Goal: Transaction & Acquisition: Obtain resource

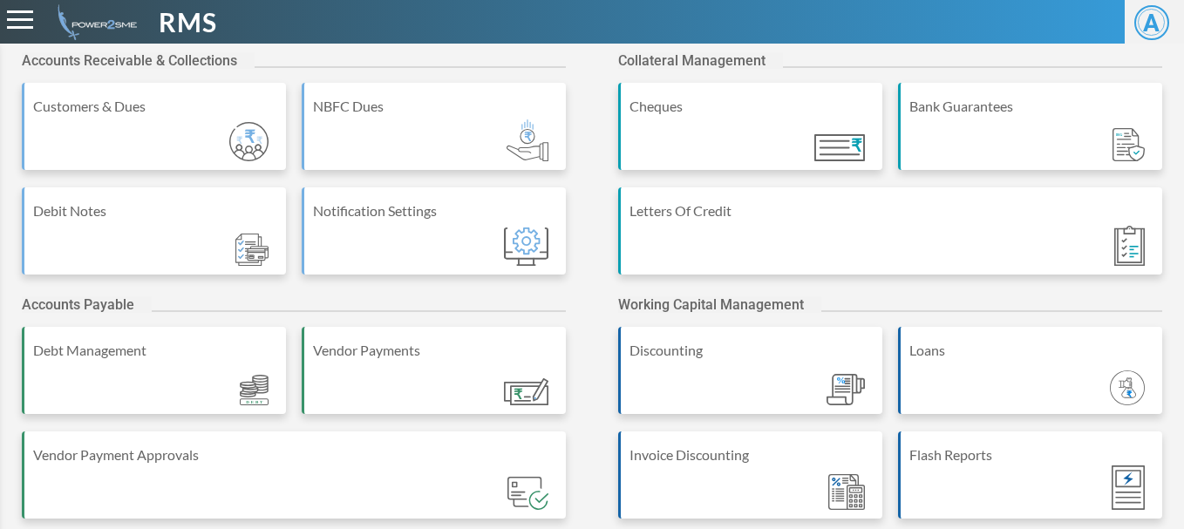
click at [600, 51] on div "Accounts Receivable & Collections Customers & Dues NBFC Dues Debit Notes Notifi…" at bounding box center [592, 453] width 1184 height 819
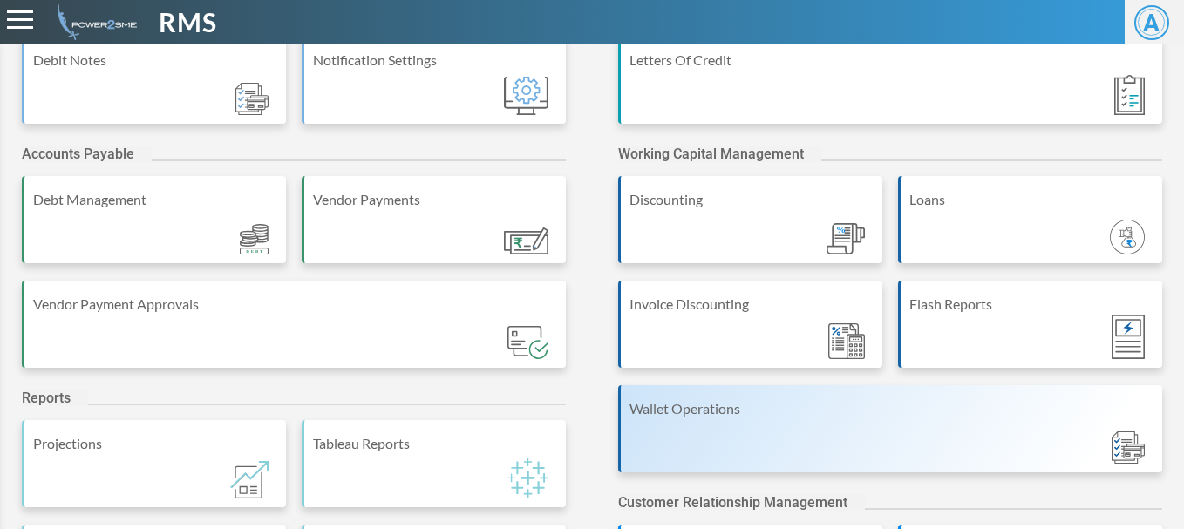
scroll to position [356, 0]
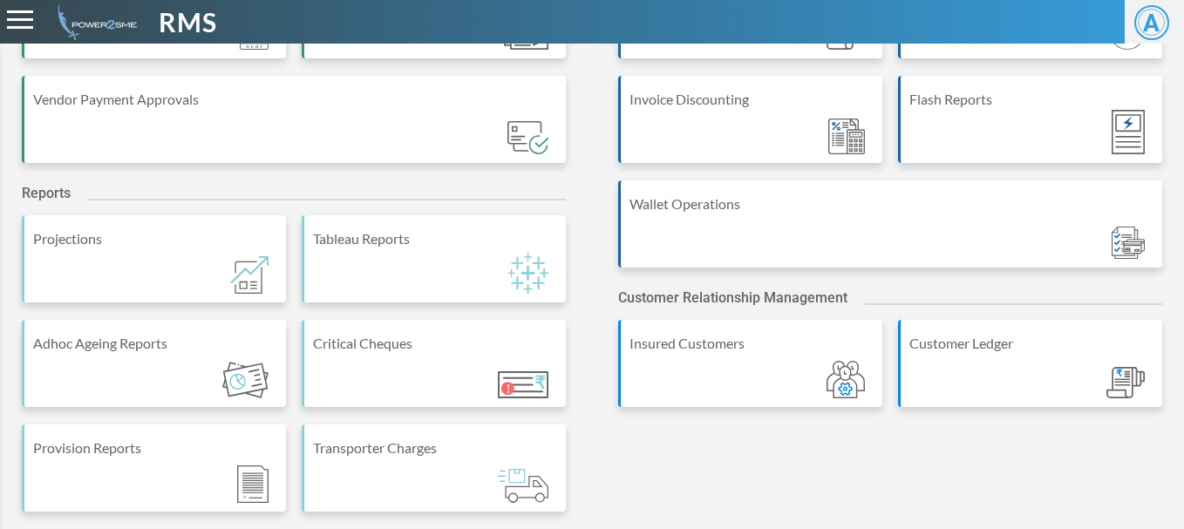
click at [745, 465] on div "Accounts Receivable & Collections Customers & Dues NBFC Dues Debit Notes Notifi…" at bounding box center [592, 97] width 1184 height 819
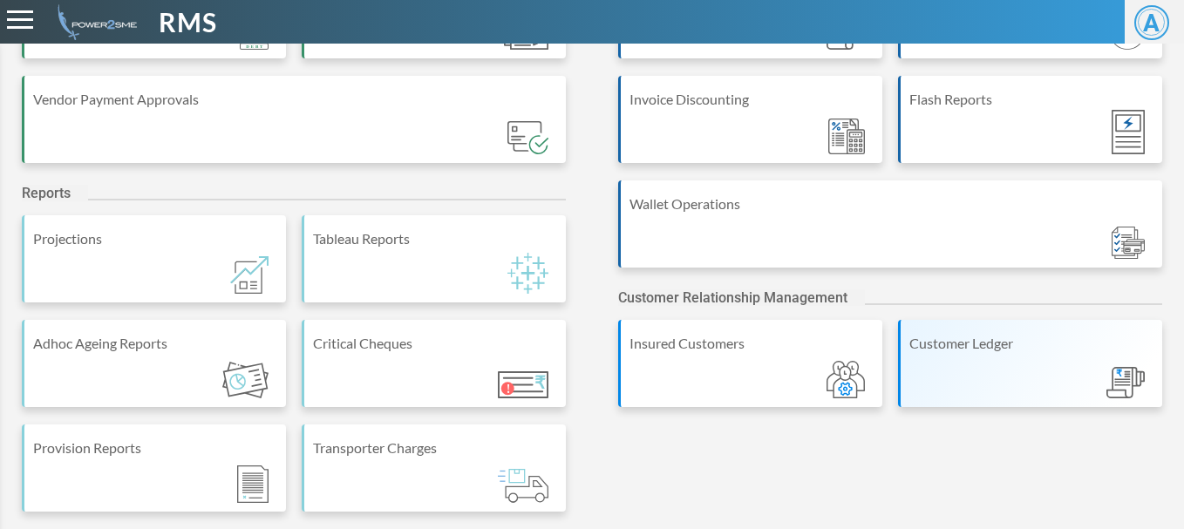
click at [1002, 361] on div "Customer Ledger" at bounding box center [1030, 363] width 264 height 87
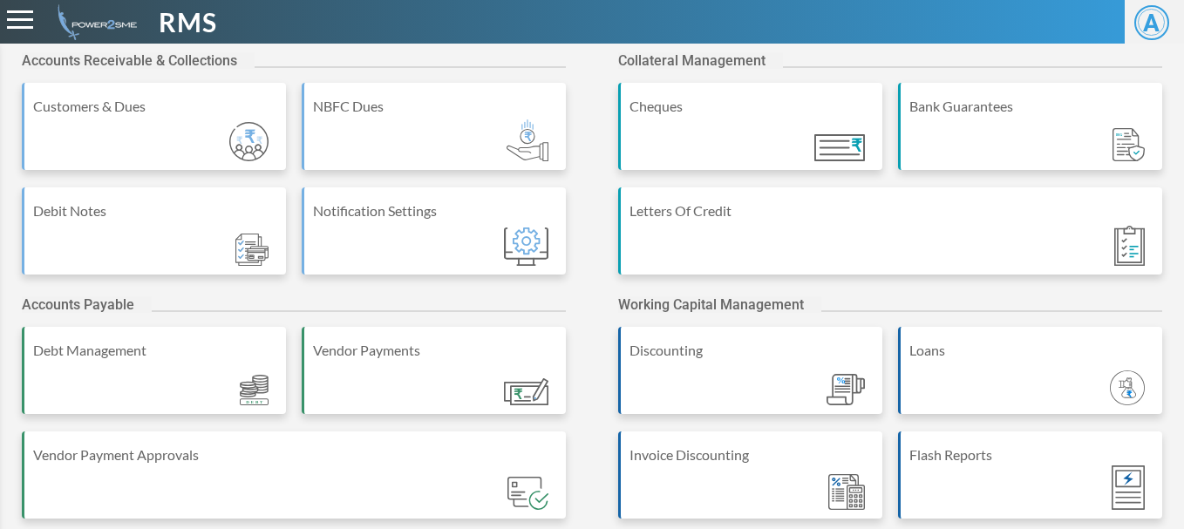
scroll to position [349, 0]
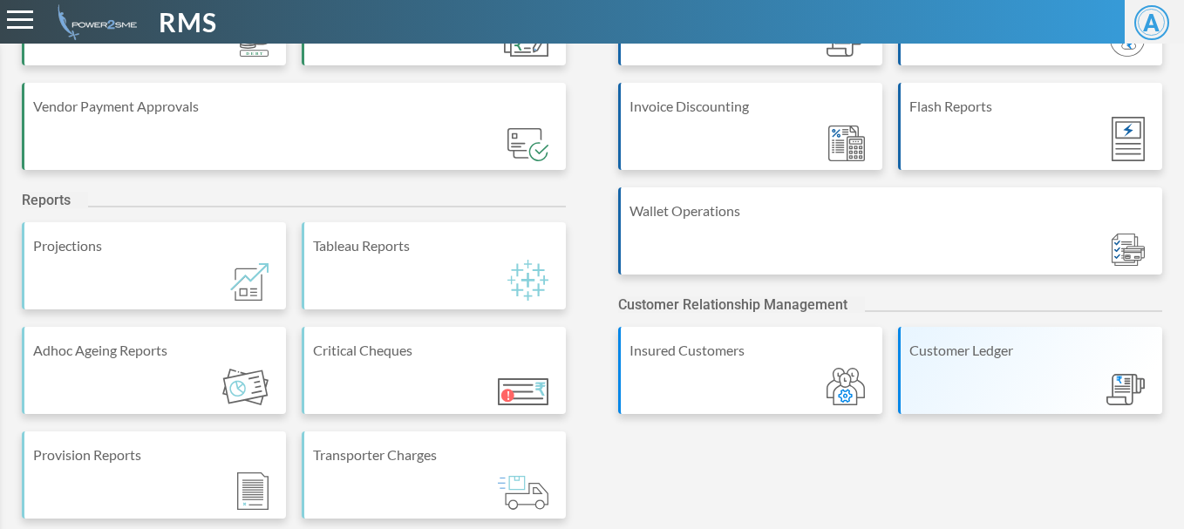
click at [983, 342] on div "Customer Ledger" at bounding box center [1031, 350] width 244 height 21
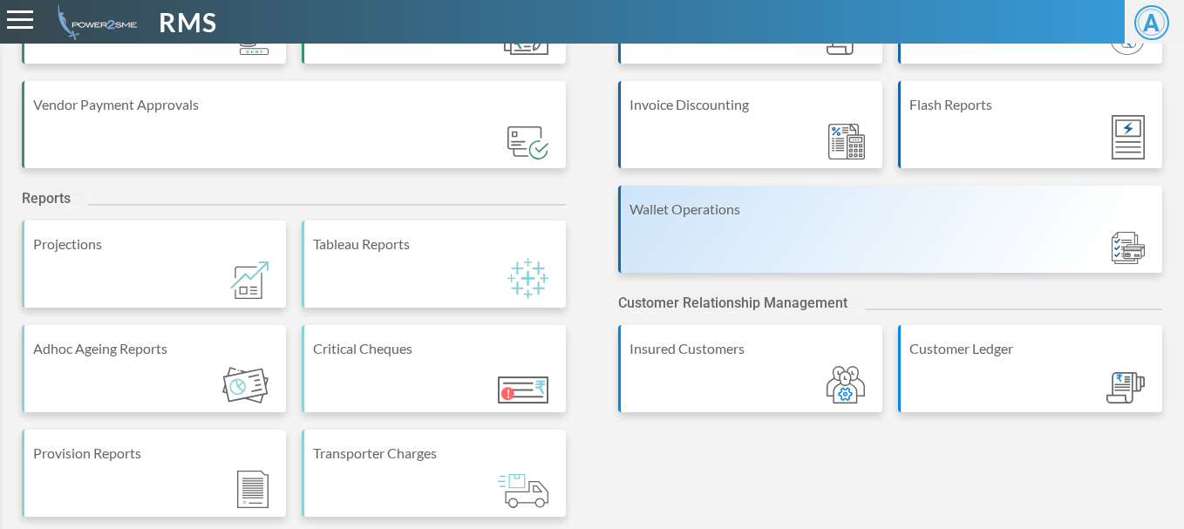
scroll to position [356, 0]
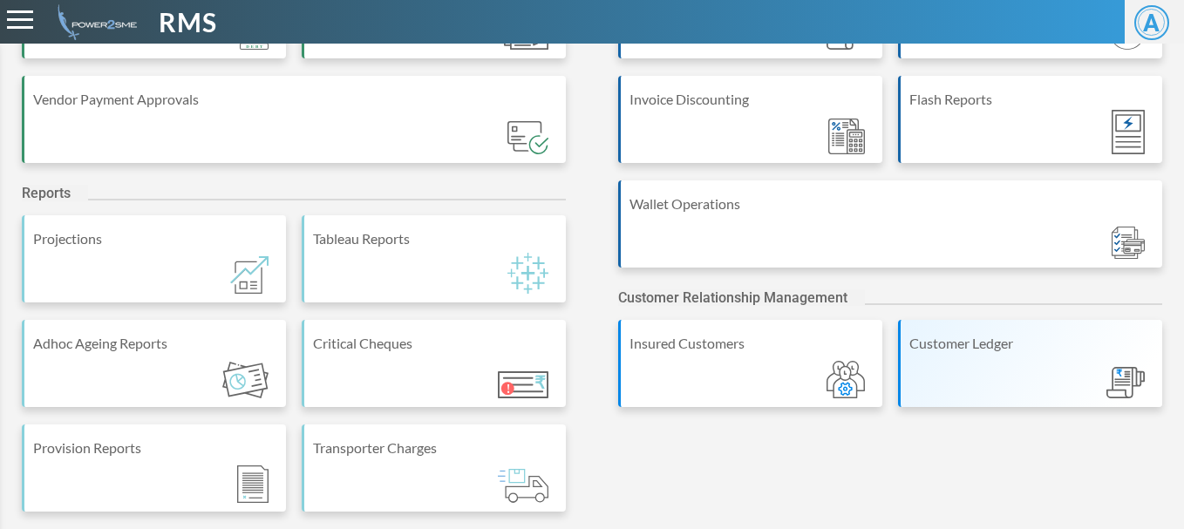
click at [1016, 370] on div "Customer Ledger" at bounding box center [1030, 363] width 264 height 87
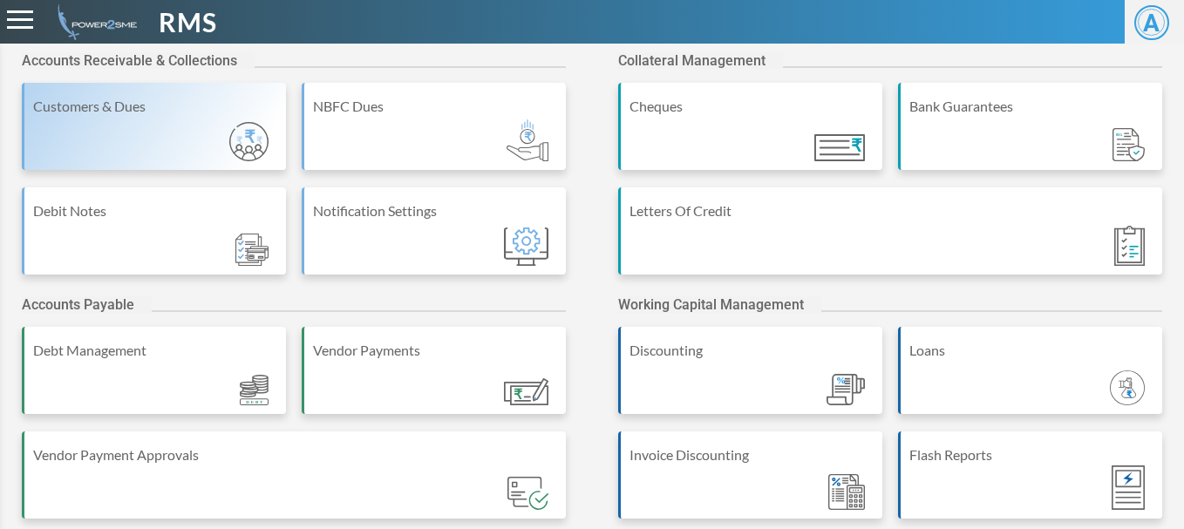
click at [109, 134] on div "Customers & Dues" at bounding box center [154, 126] width 264 height 87
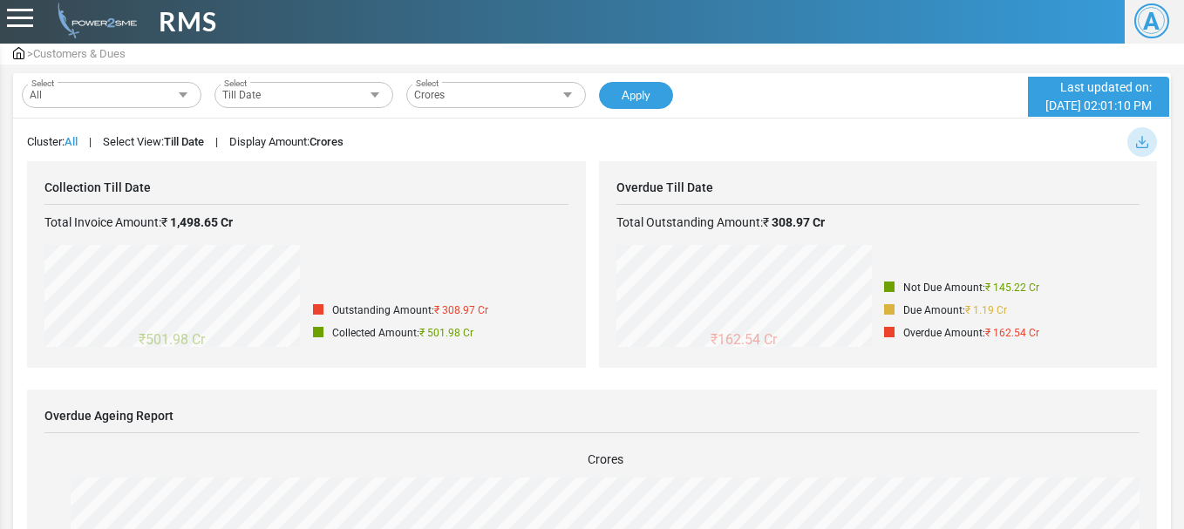
scroll to position [268, 0]
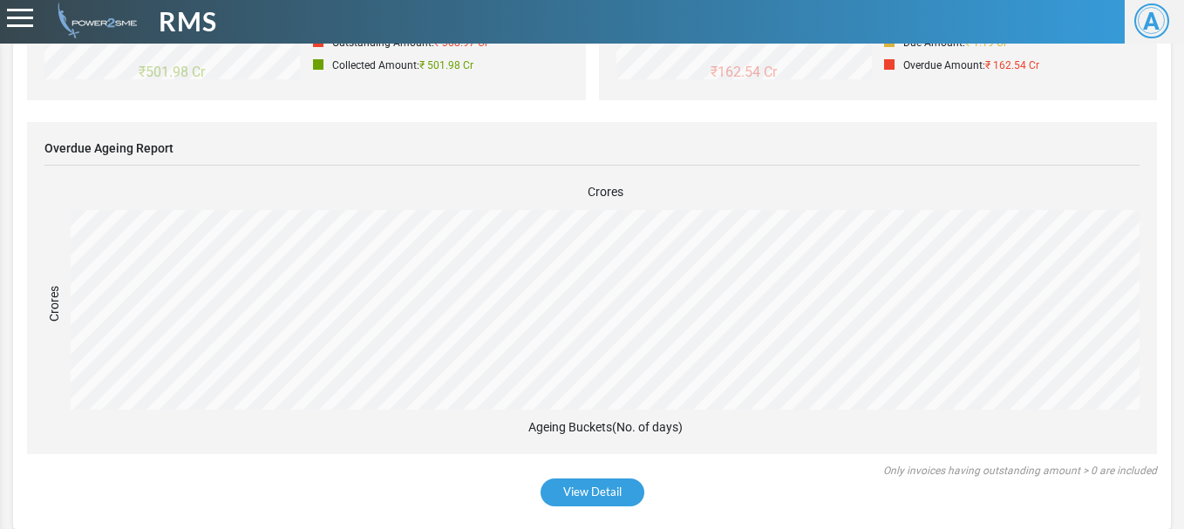
click at [612, 505] on link "View Detail" at bounding box center [592, 493] width 104 height 28
click at [597, 494] on link "View Detail" at bounding box center [592, 493] width 104 height 28
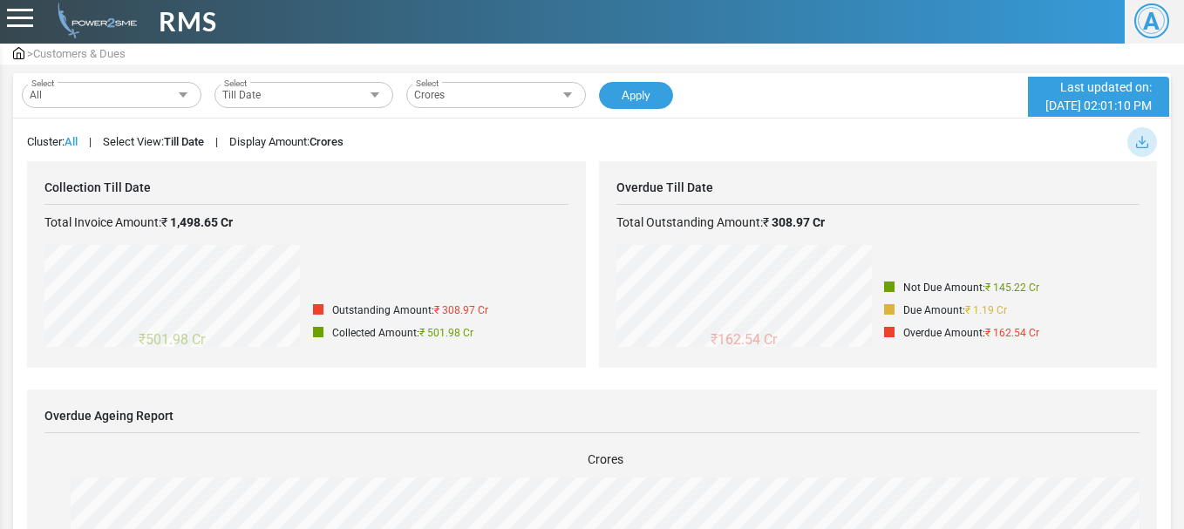
click at [78, 145] on strong "All" at bounding box center [71, 141] width 13 height 13
click at [75, 143] on strong "All" at bounding box center [71, 141] width 13 height 13
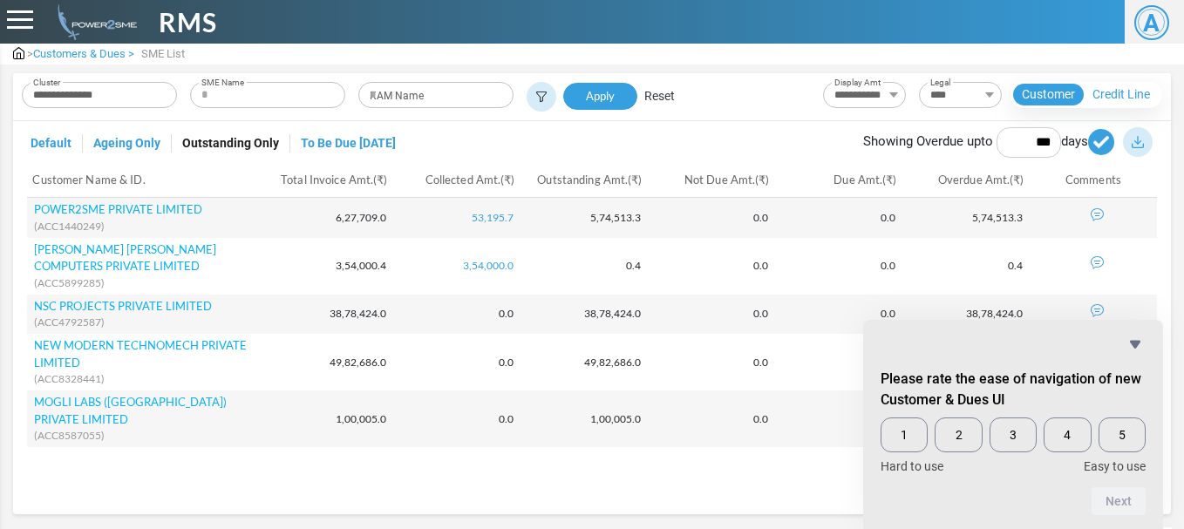
click at [245, 90] on div "SME Name" at bounding box center [267, 95] width 155 height 26
type input "****"
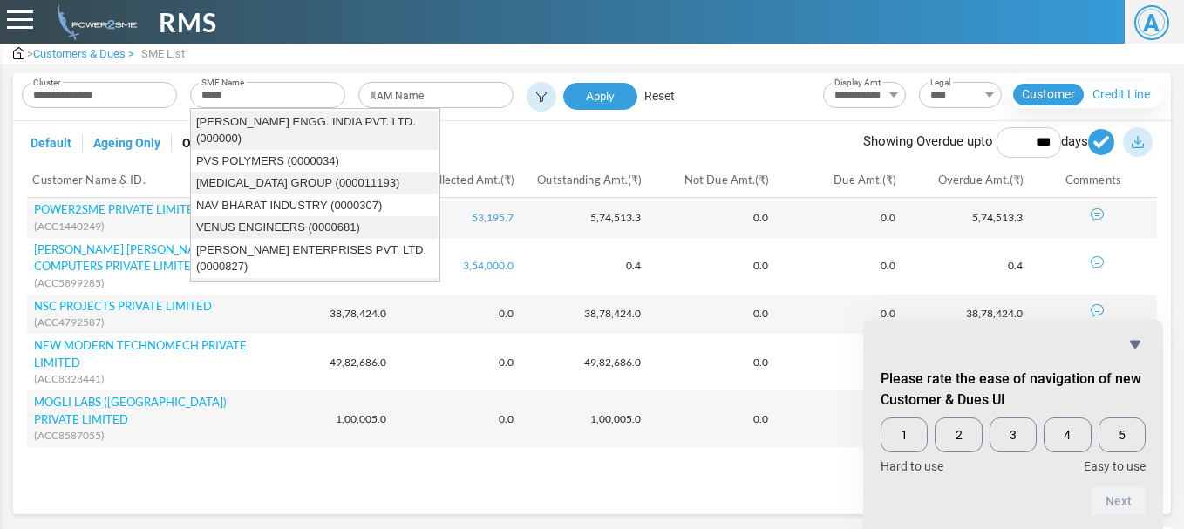
type input "****"
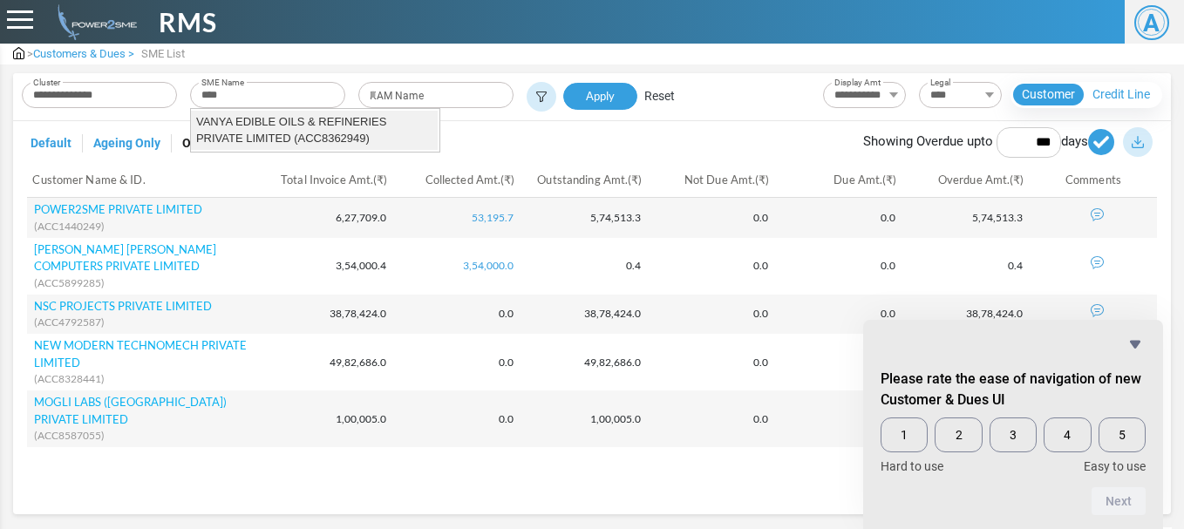
click at [298, 140] on div "VANYA EDIBLE OILS & REFINERIES PRIVATE LIMITED (ACC8362949)" at bounding box center [314, 130] width 236 height 34
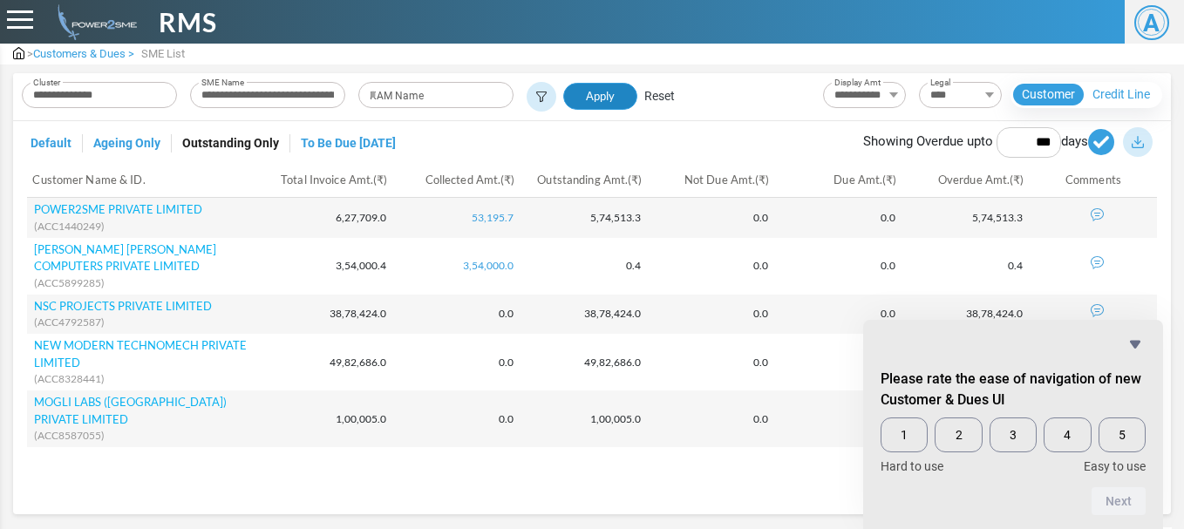
type input "**********"
click at [618, 92] on link "Apply" at bounding box center [600, 97] width 74 height 28
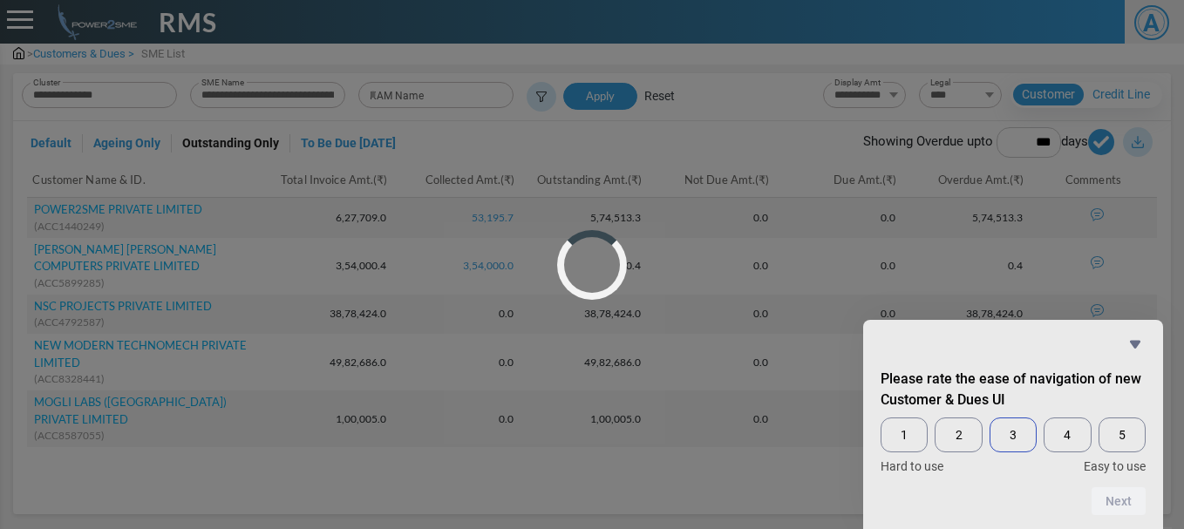
click at [1015, 447] on span "3" at bounding box center [1012, 435] width 47 height 35
click at [1127, 497] on button "Next" at bounding box center [1118, 501] width 54 height 28
drag, startPoint x: 1003, startPoint y: 442, endPoint x: 1013, endPoint y: 443, distance: 9.6
click at [1004, 441] on span "3" at bounding box center [1012, 435] width 47 height 35
drag, startPoint x: 1137, startPoint y: 486, endPoint x: 1125, endPoint y: 499, distance: 17.3
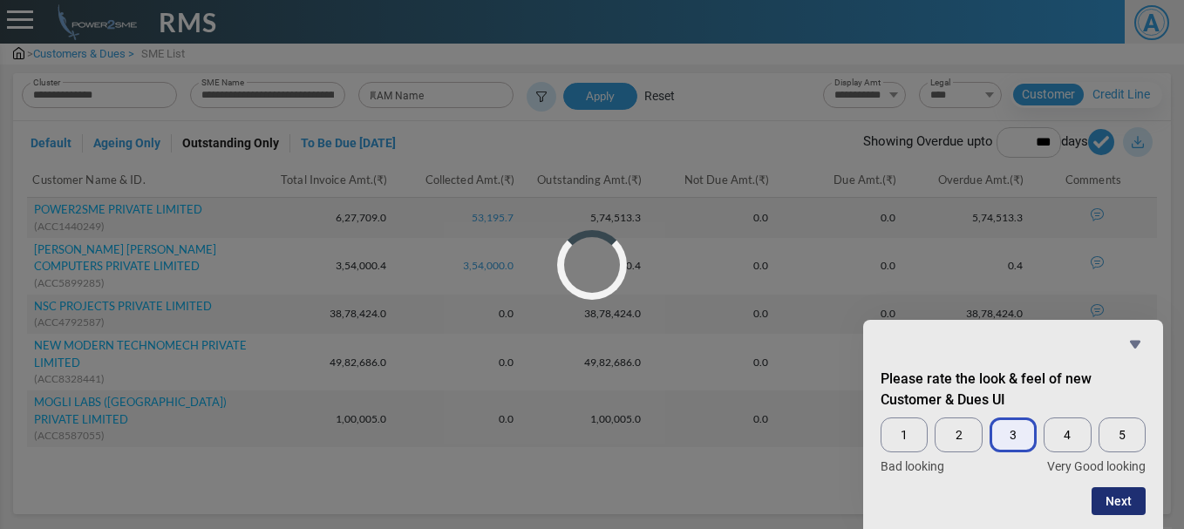
click at [1137, 487] on form "Please rate the look & feel of new Customer & Dues UI 1 2 3 4 5 Bad looking Ver…" at bounding box center [1013, 442] width 300 height 146
click at [1125, 499] on button "Next" at bounding box center [1118, 501] width 54 height 28
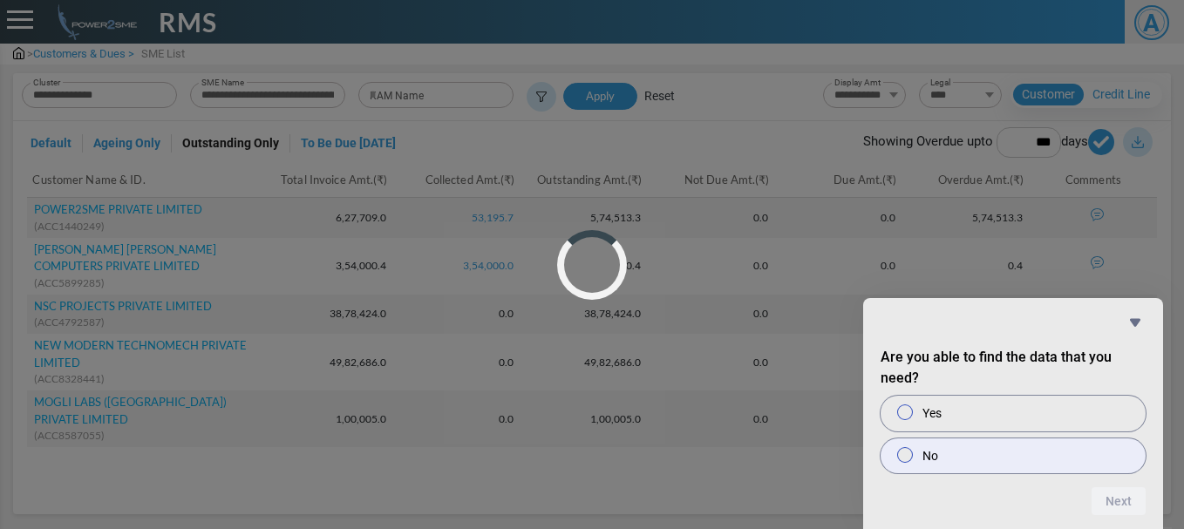
click at [905, 461] on span at bounding box center [905, 455] width 16 height 16
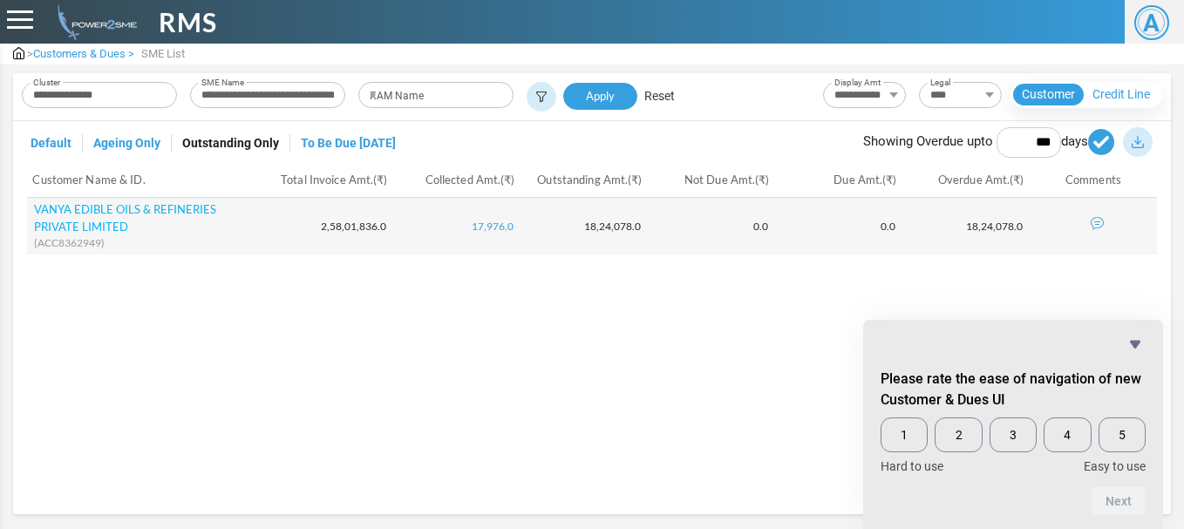
select select "***"
click at [1139, 343] on icon "Hide survey" at bounding box center [1135, 345] width 10 height 8
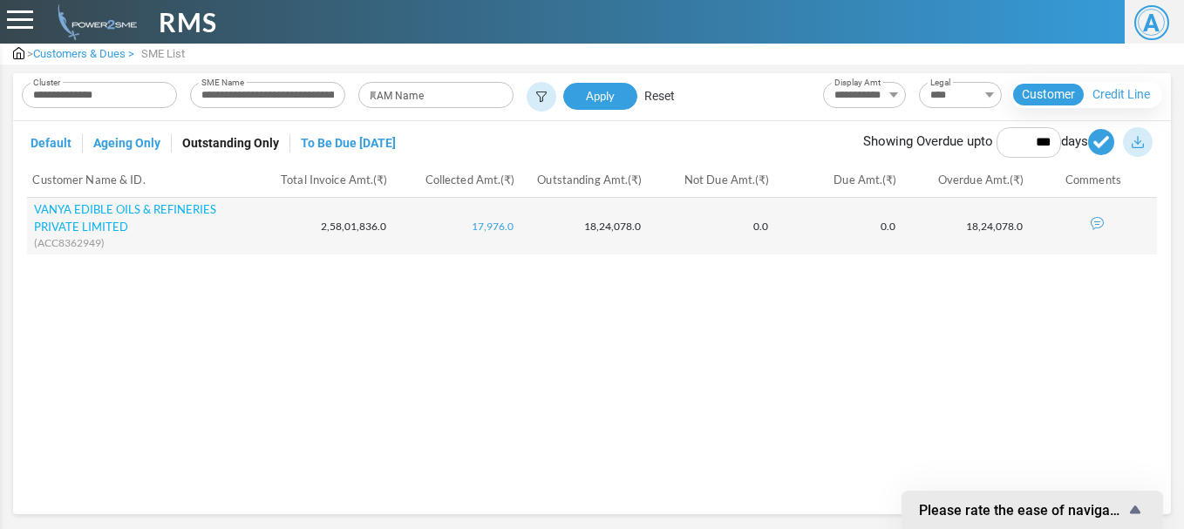
click at [1133, 143] on img at bounding box center [1137, 142] width 12 height 12
type input "**********"
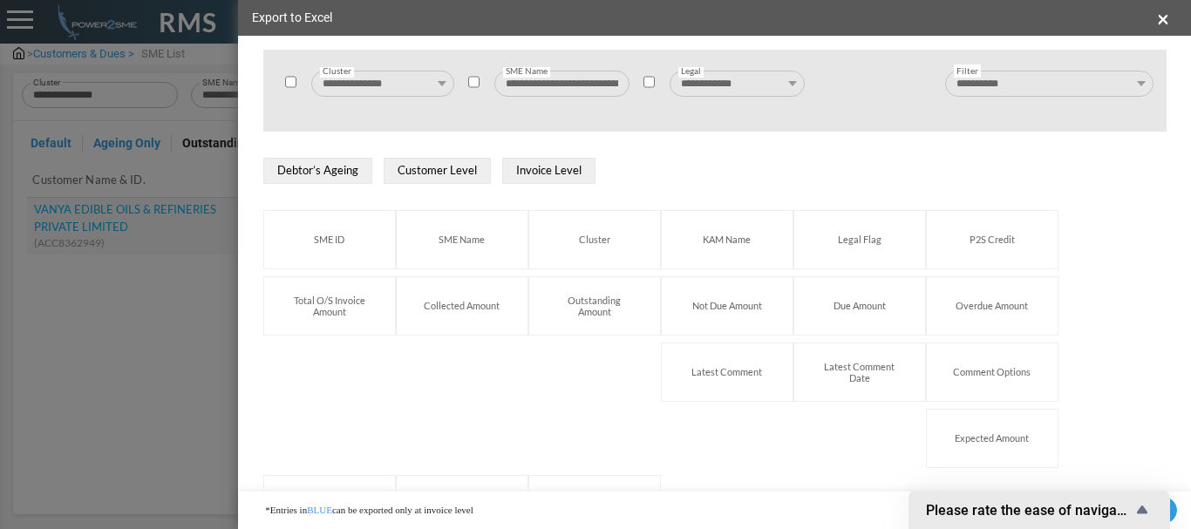
click at [534, 168] on button "Invoice Level" at bounding box center [548, 171] width 93 height 26
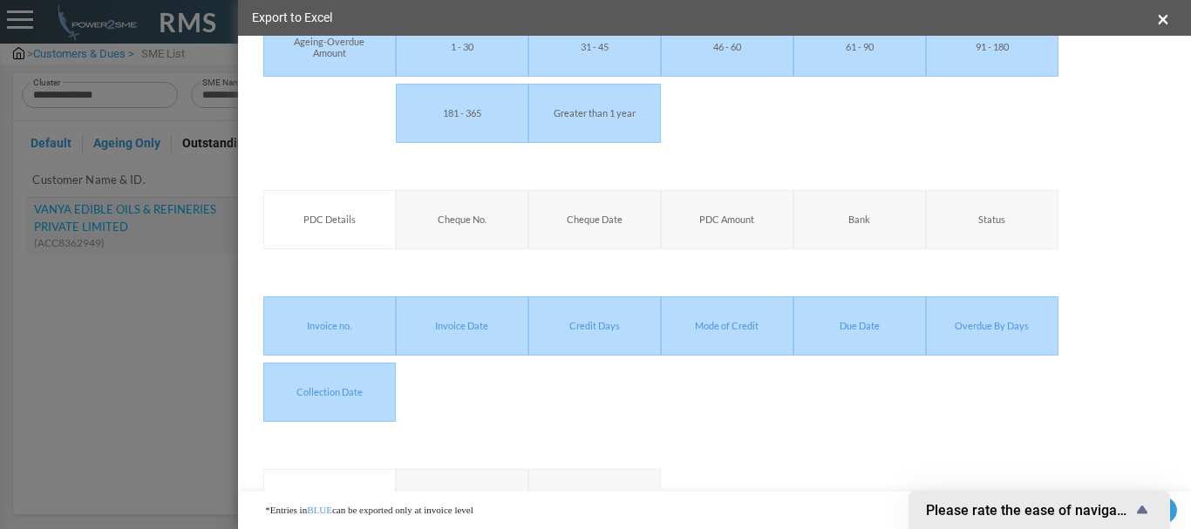
scroll to position [683, 0]
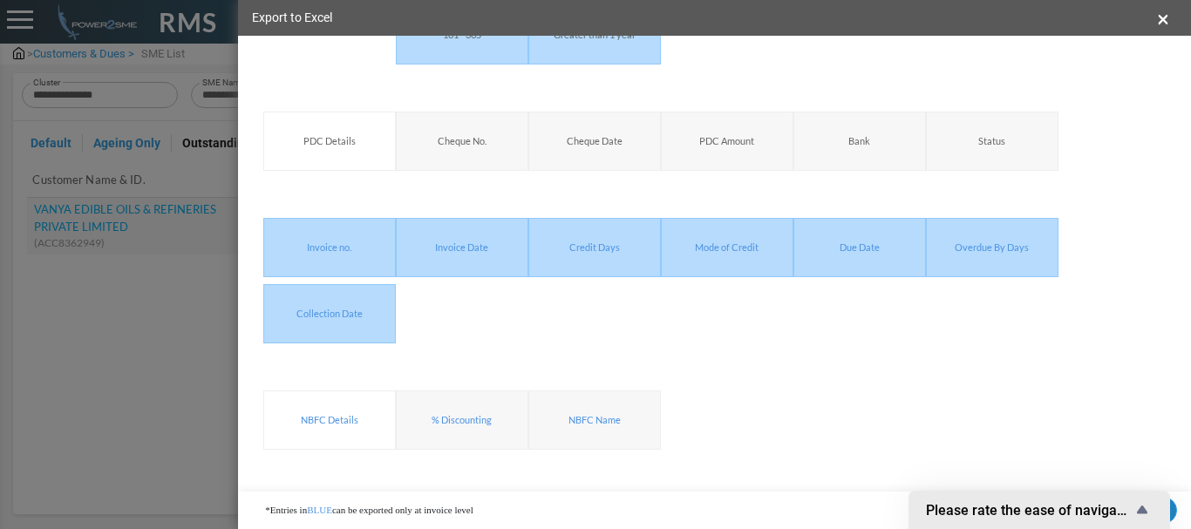
click at [1174, 506] on button "Export" at bounding box center [1136, 511] width 79 height 28
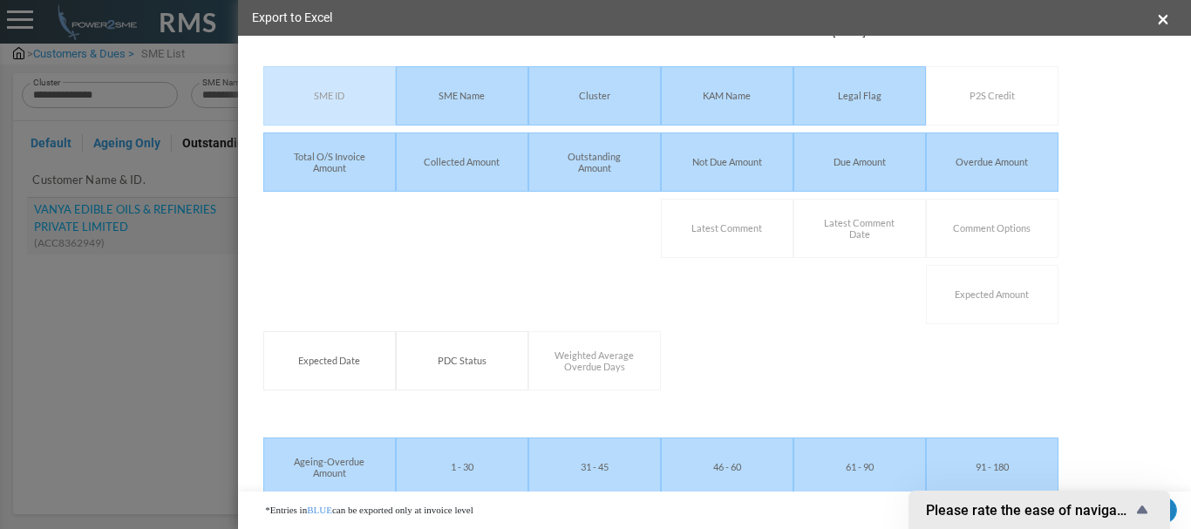
scroll to position [0, 0]
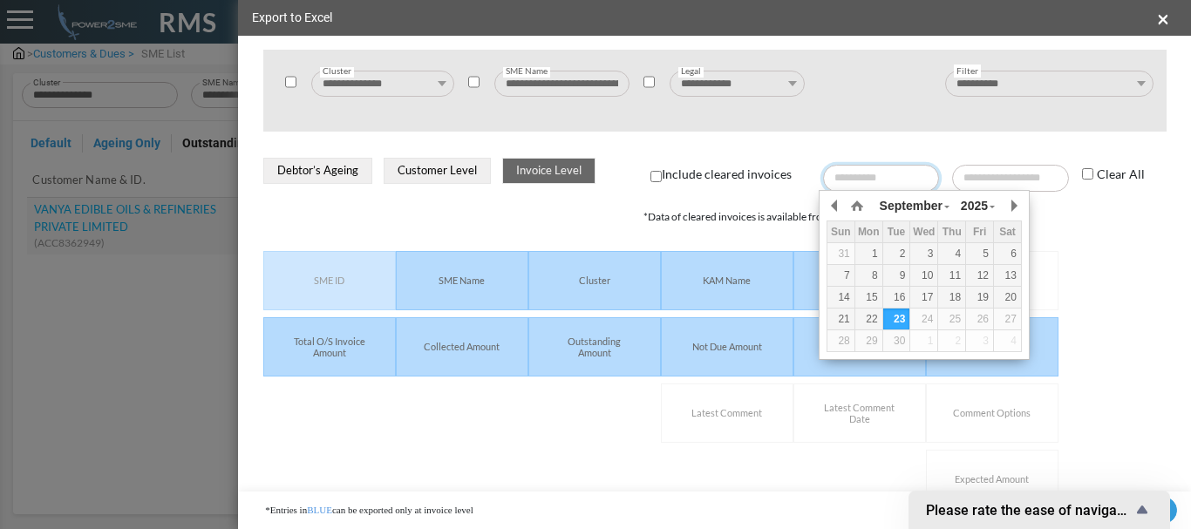
click at [853, 180] on input "text" at bounding box center [881, 178] width 117 height 26
click at [834, 206] on button "button" at bounding box center [834, 206] width 17 height 26
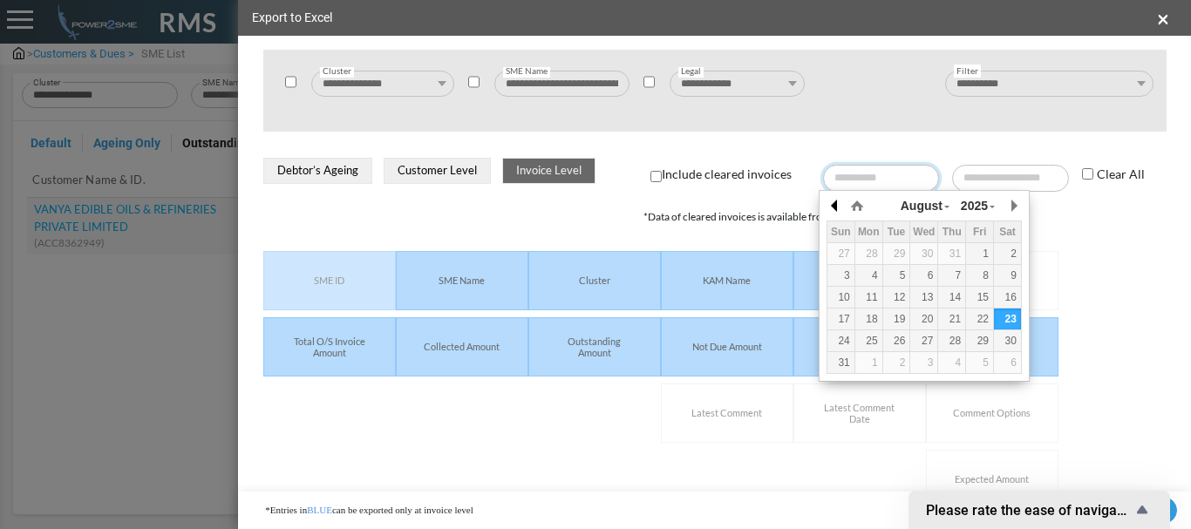
click at [834, 206] on button "button" at bounding box center [834, 206] width 17 height 26
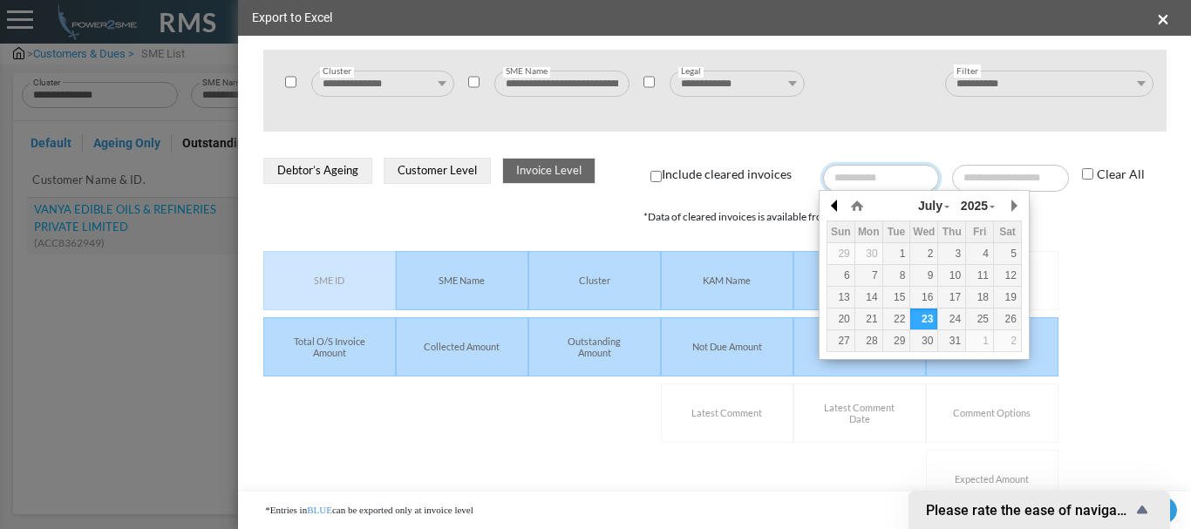
click at [834, 206] on button "button" at bounding box center [834, 206] width 17 height 26
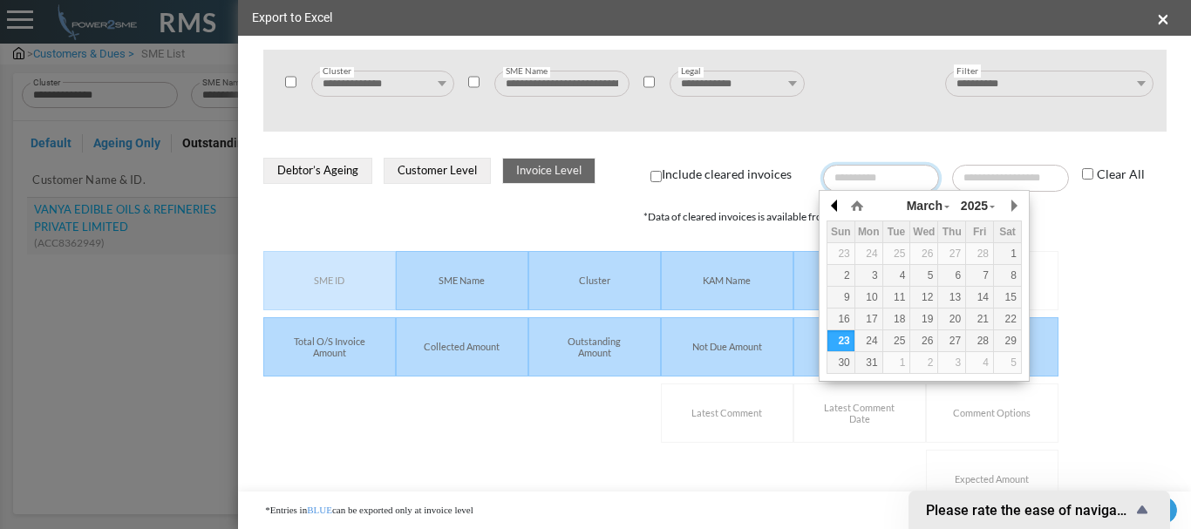
click at [834, 206] on button "button" at bounding box center [834, 206] width 17 height 26
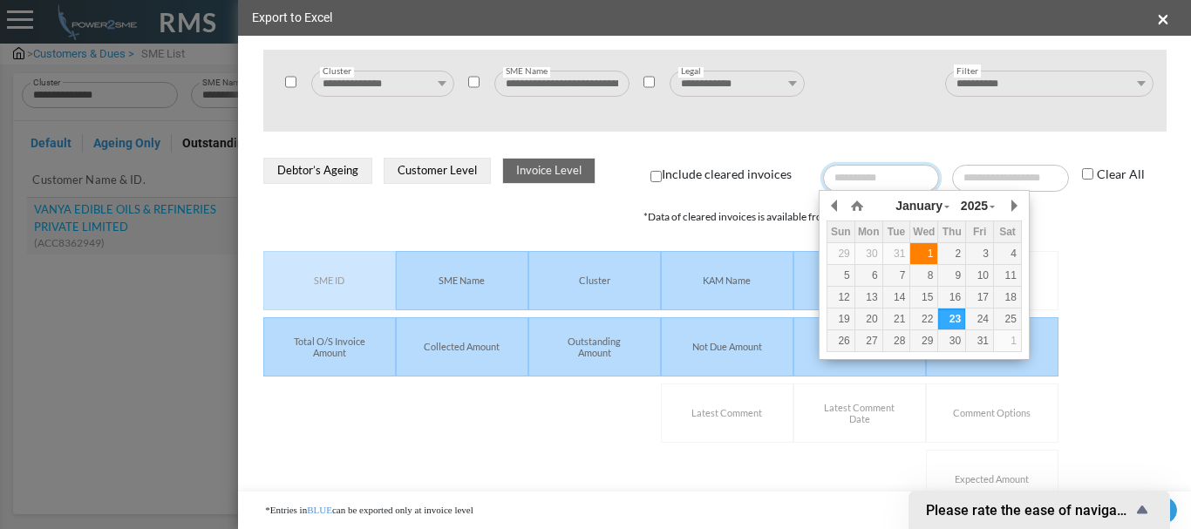
click at [924, 249] on div "1" at bounding box center [923, 254] width 27 height 16
type input "**********"
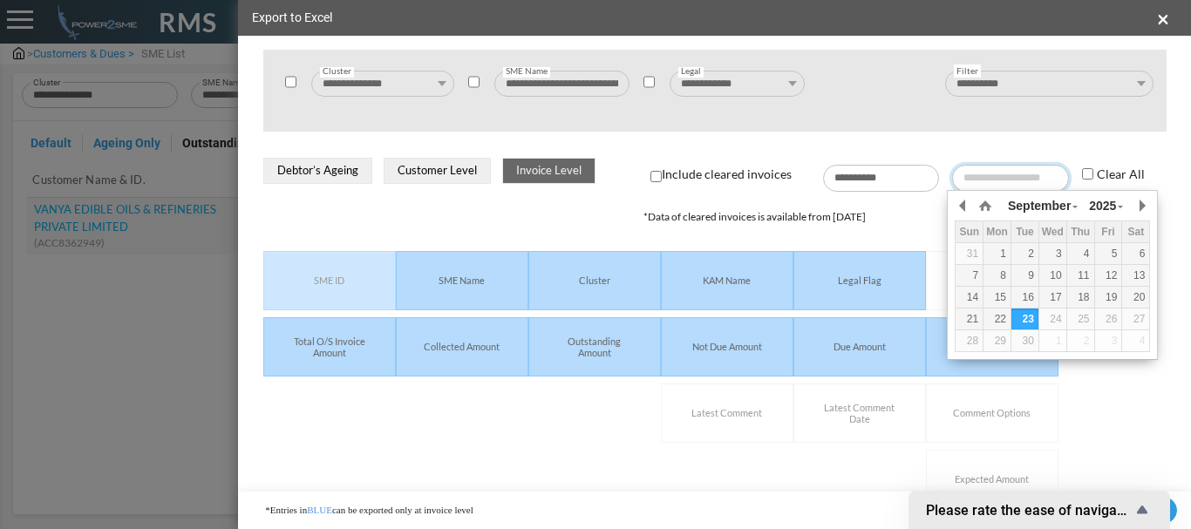
click at [1002, 171] on input "text" at bounding box center [1010, 178] width 117 height 26
click at [1026, 316] on div "23" at bounding box center [1024, 319] width 27 height 16
type input "**********"
click at [758, 210] on div "*Data of cleared invoices is available from 1st March'17" at bounding box center [789, 217] width 292 height 16
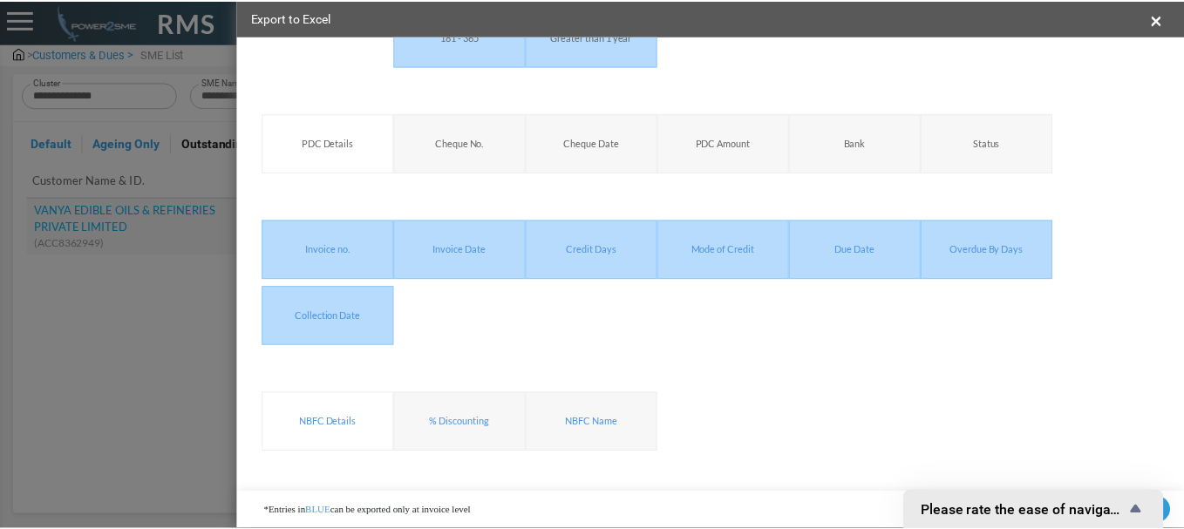
scroll to position [683, 0]
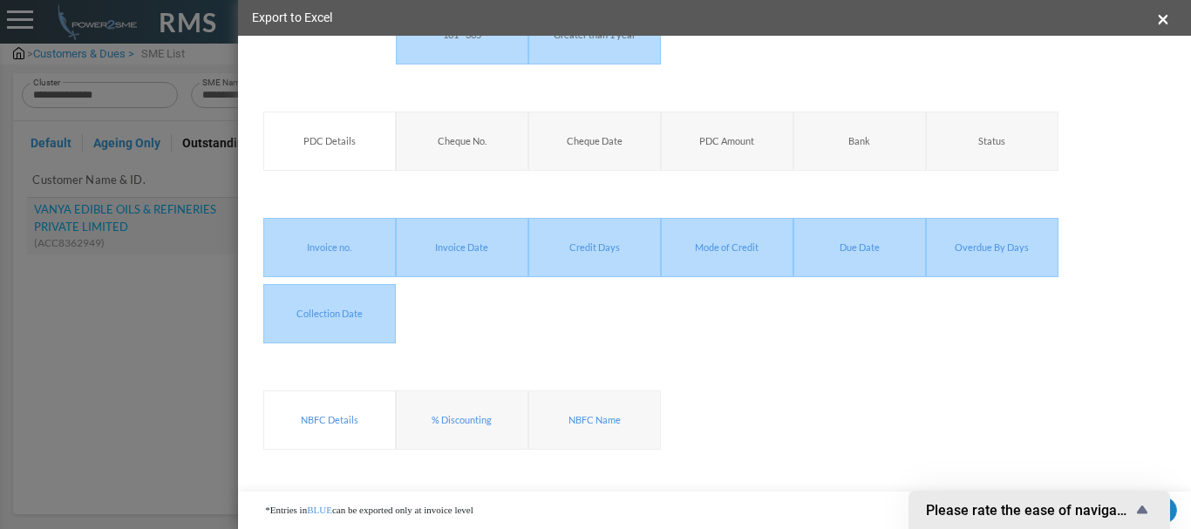
click at [1172, 507] on button "Export" at bounding box center [1136, 511] width 79 height 28
click at [1157, 19] on button "×" at bounding box center [1163, 18] width 12 height 21
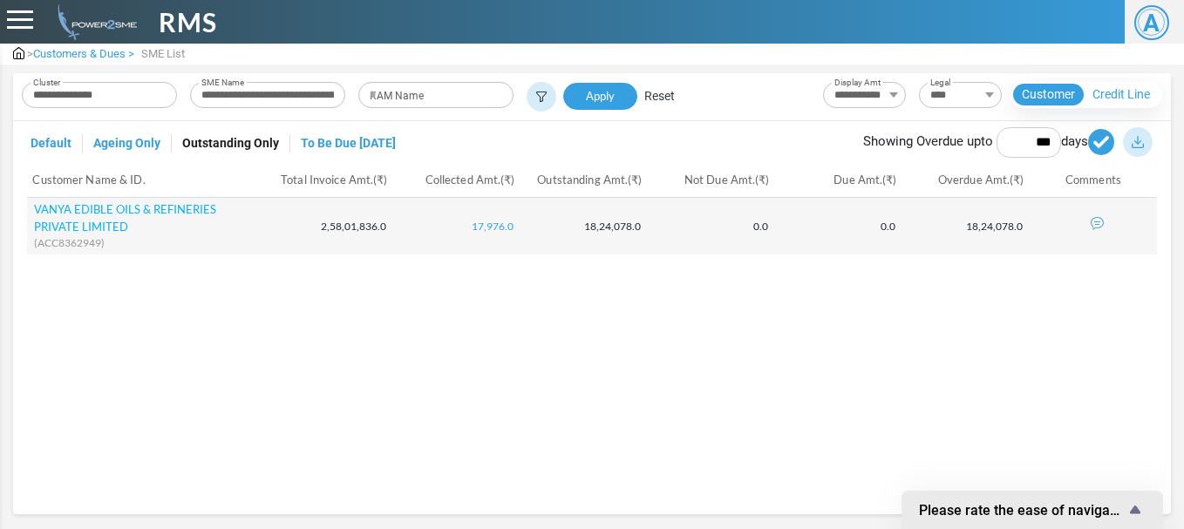
click at [183, 10] on span "RMS" at bounding box center [188, 22] width 58 height 39
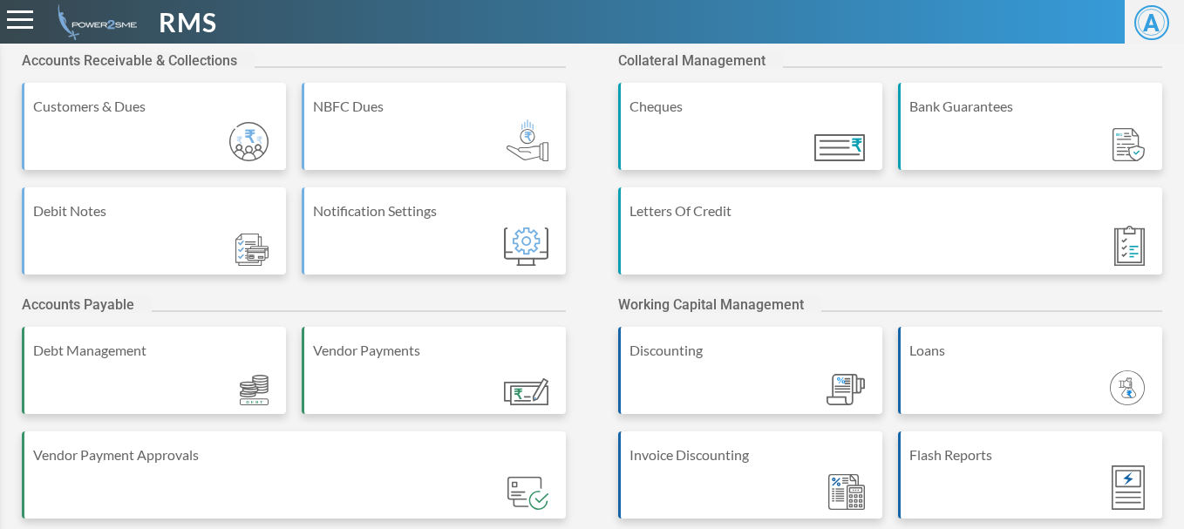
click at [561, 47] on div "Accounts Receivable & Collections Customers & Dues NBFC Dues Debit Notes Notifi…" at bounding box center [592, 453] width 1184 height 819
